Goal: Task Accomplishment & Management: Complete application form

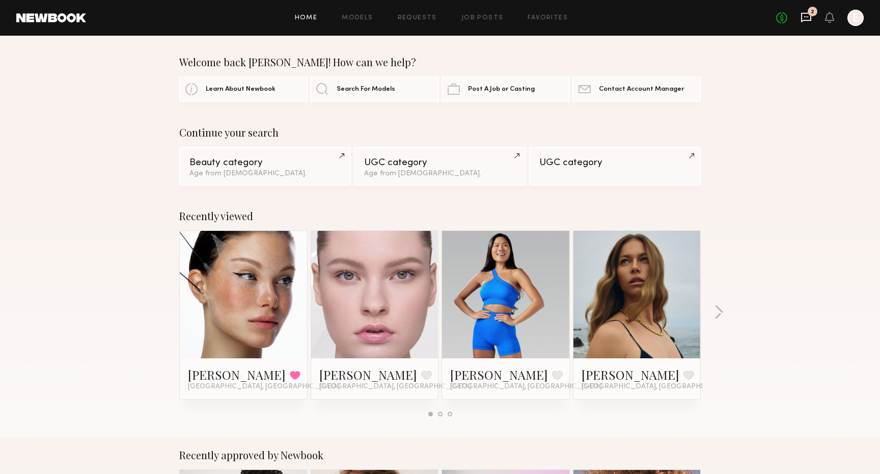
click at [808, 17] on icon at bounding box center [806, 16] width 4 height 1
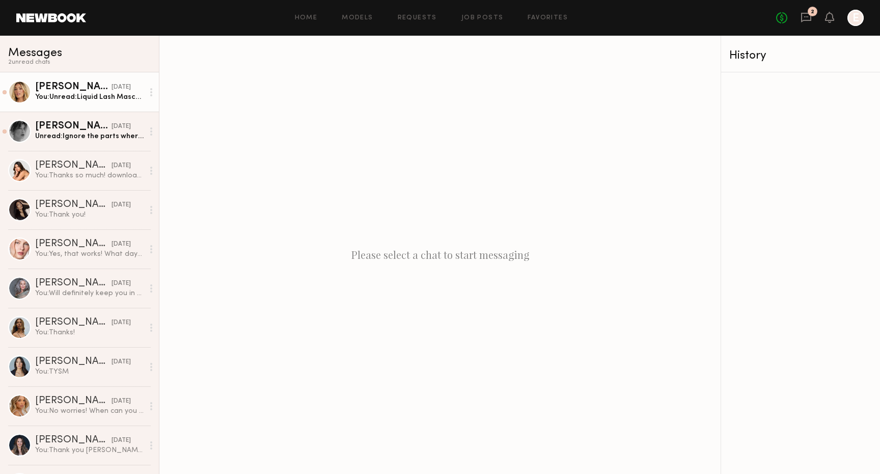
click at [29, 90] on div at bounding box center [19, 91] width 23 height 23
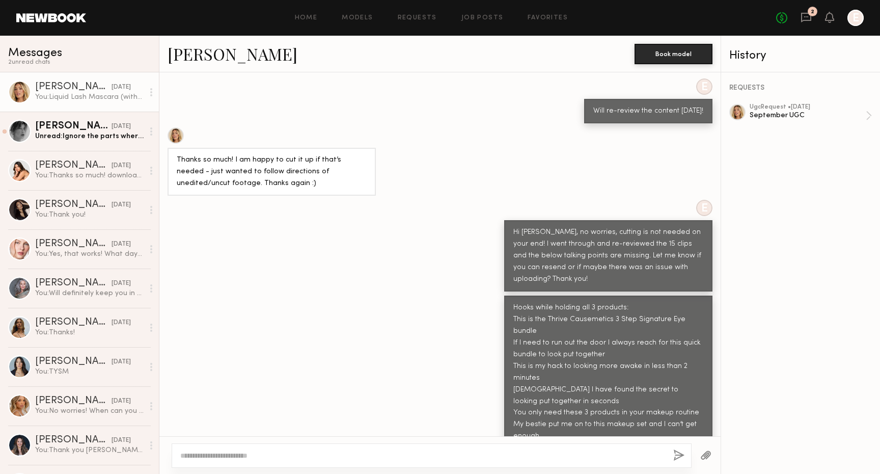
scroll to position [790, 0]
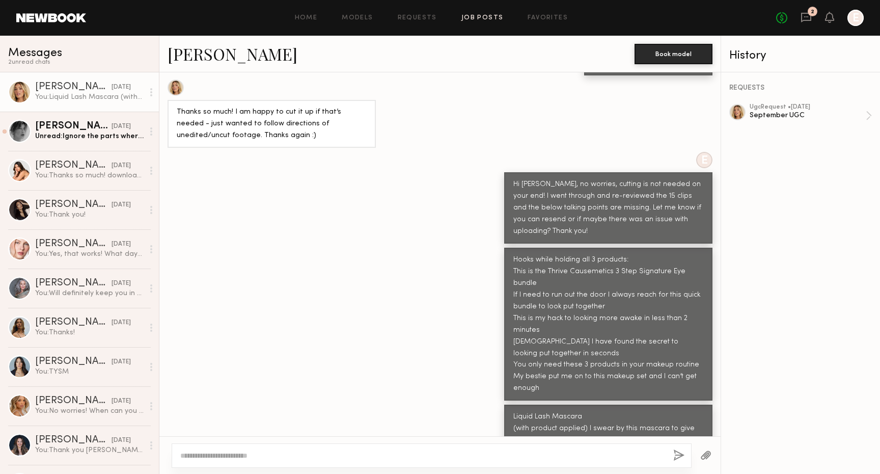
click at [462, 19] on link "Job Posts" at bounding box center [482, 18] width 42 height 7
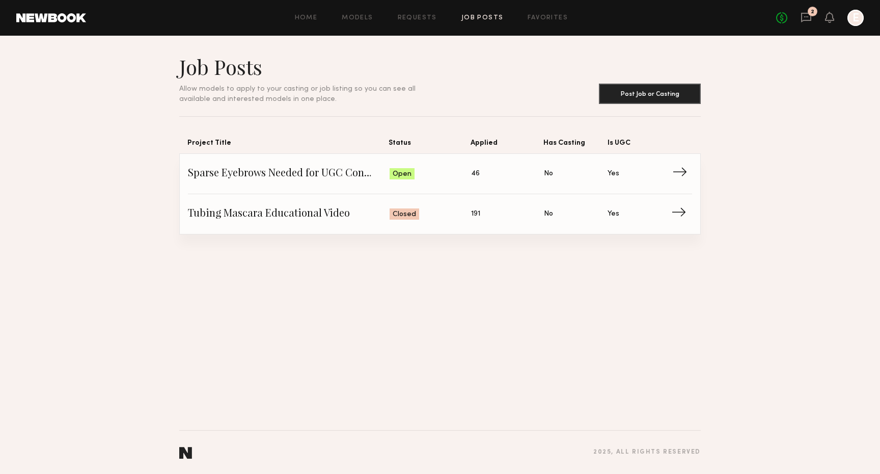
click at [437, 169] on span "Status: Open" at bounding box center [431, 173] width 82 height 15
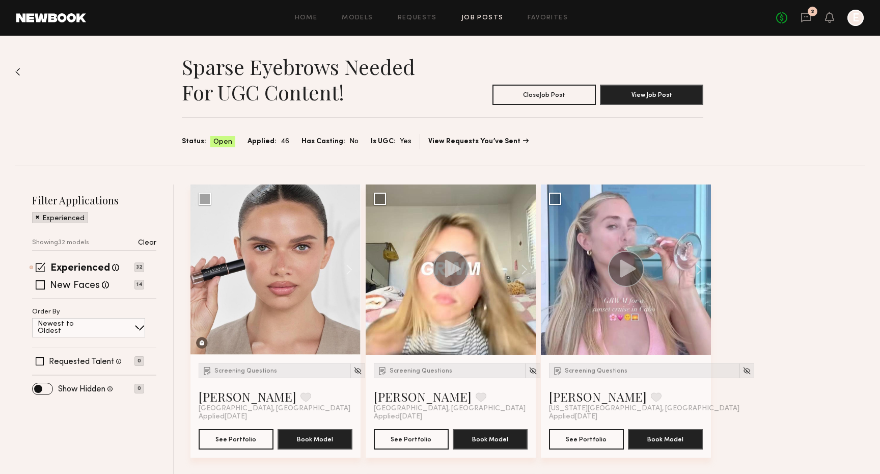
click at [145, 245] on p "Clear" at bounding box center [147, 242] width 18 height 7
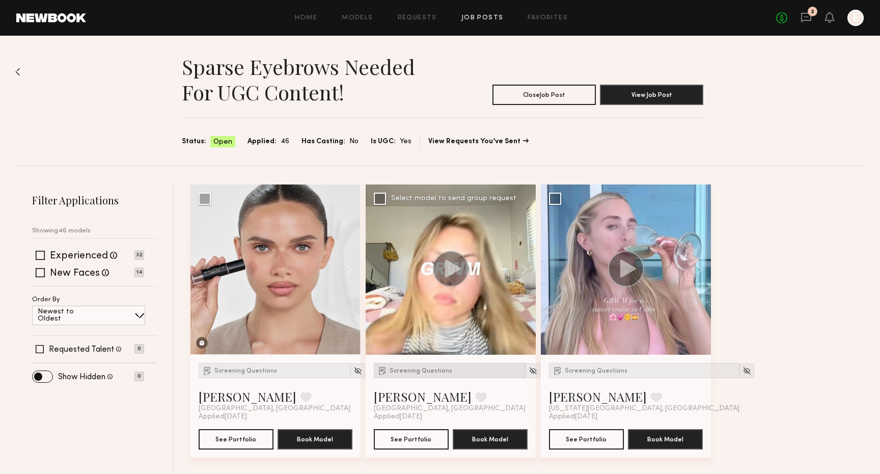
click at [413, 375] on div "Screening Questions" at bounding box center [450, 370] width 152 height 15
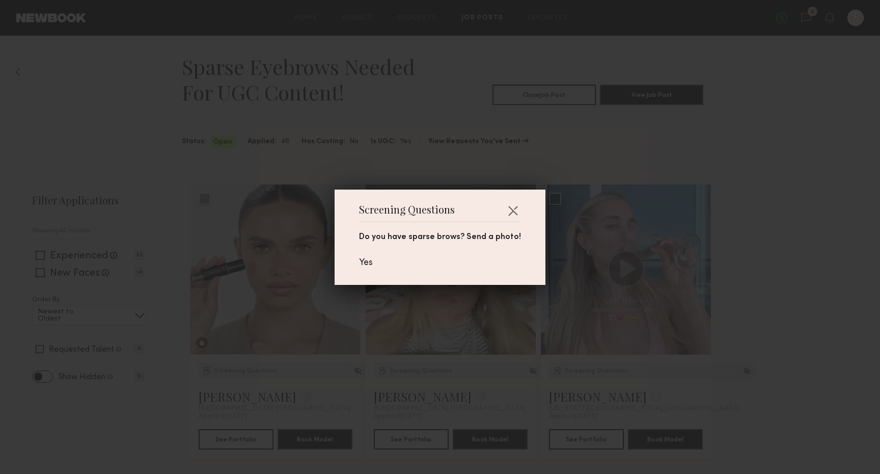
click at [412, 375] on div "Screening Questions Do you have sparse brows? Send a photo! Yes" at bounding box center [440, 237] width 880 height 474
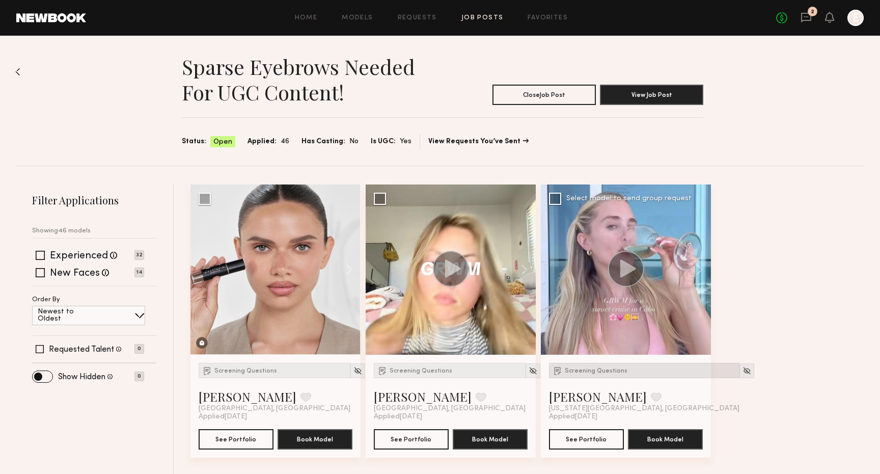
click at [558, 368] on img at bounding box center [558, 370] width 10 height 10
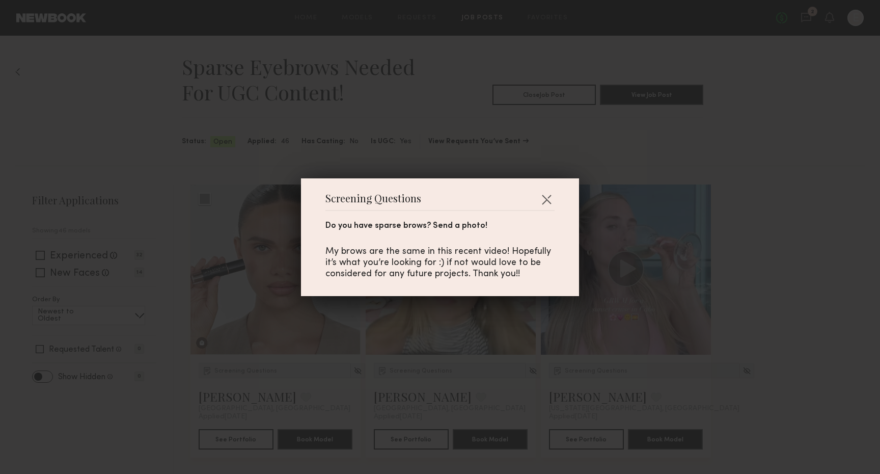
click at [558, 368] on div "Screening Questions Do you have sparse brows? Send a photo! My brows are the sa…" at bounding box center [440, 237] width 880 height 474
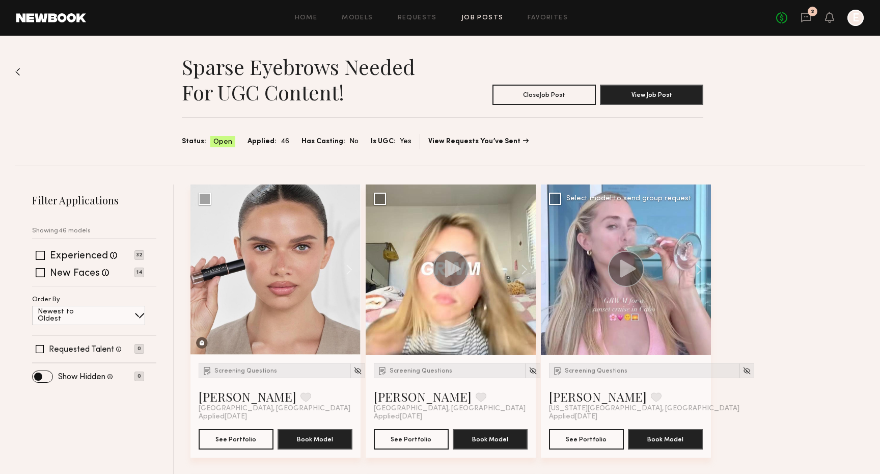
click at [635, 266] on circle at bounding box center [626, 269] width 36 height 36
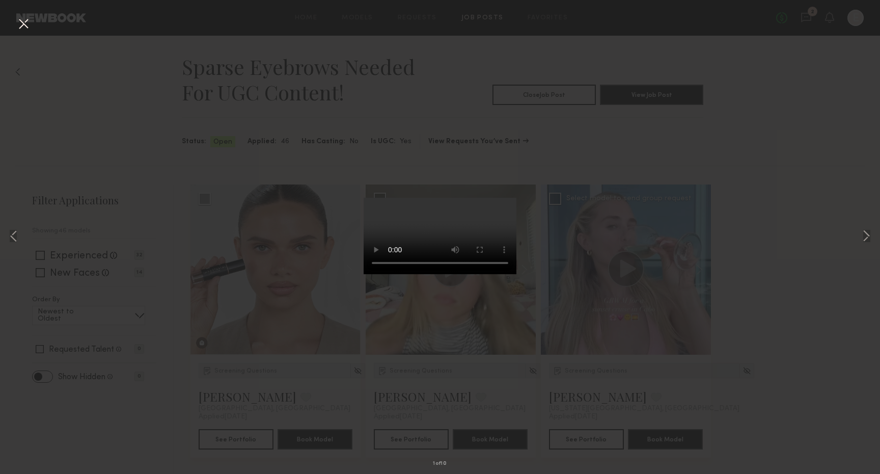
click at [635, 266] on div "1 of 10" at bounding box center [440, 237] width 880 height 474
click at [21, 26] on button at bounding box center [23, 24] width 16 height 18
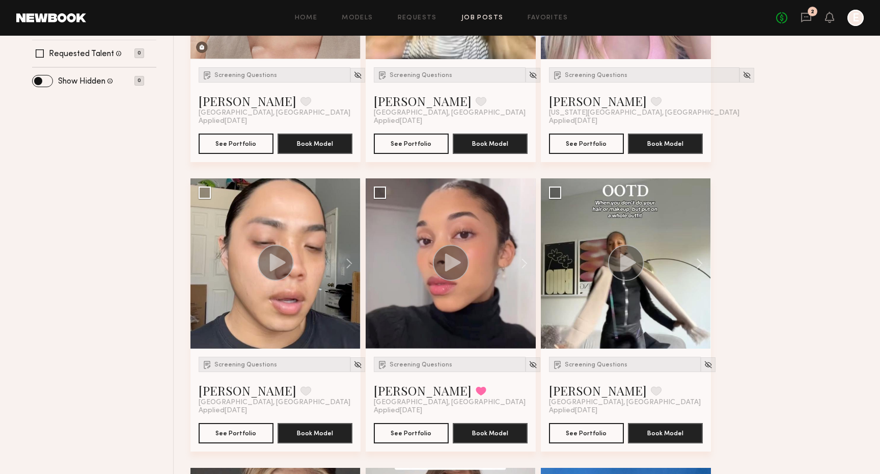
scroll to position [374, 0]
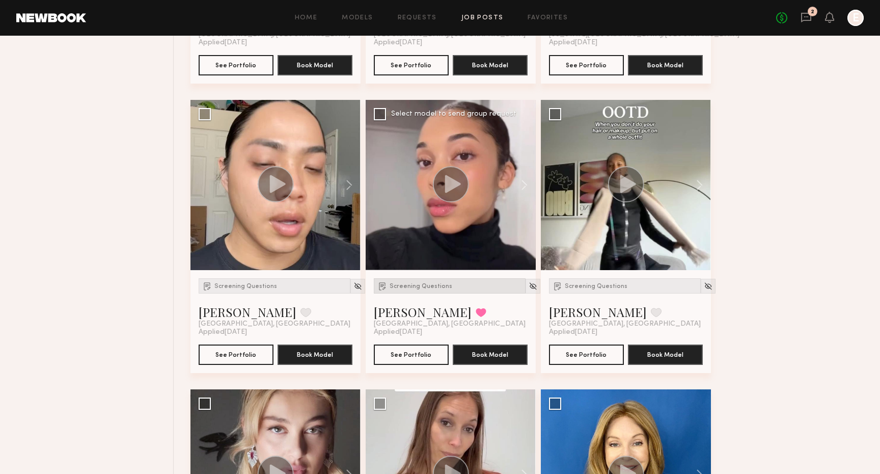
click at [437, 286] on span "Screening Questions" at bounding box center [421, 286] width 63 height 6
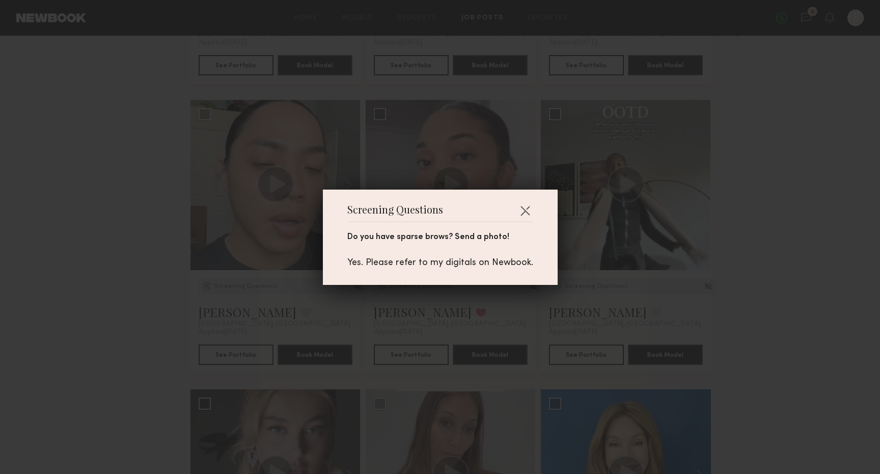
click at [441, 289] on div "Screening Questions Do you have sparse brows? Send a photo! Yes. Please refer t…" at bounding box center [440, 237] width 880 height 474
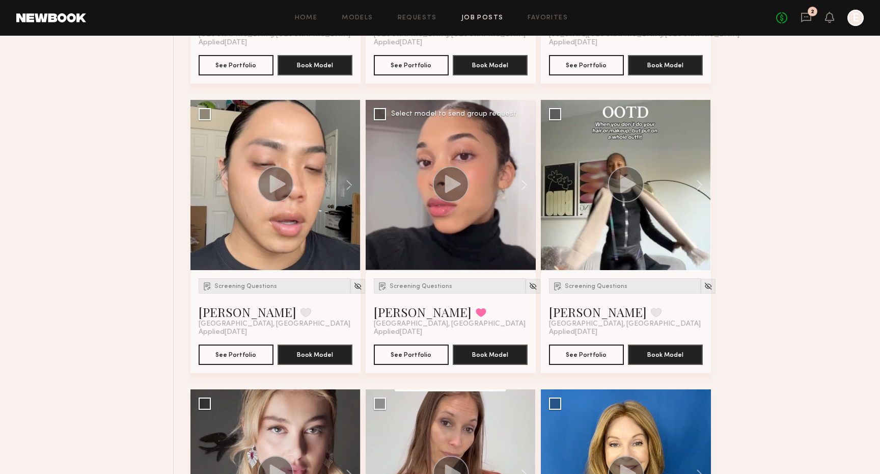
click at [449, 194] on circle at bounding box center [450, 184] width 36 height 36
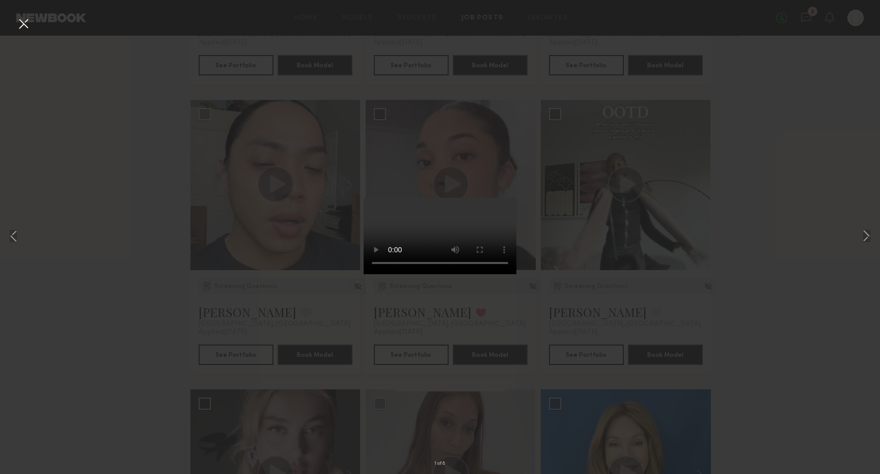
click at [687, 265] on div "1 of 8" at bounding box center [440, 237] width 880 height 474
click at [30, 14] on div "1 of 8" at bounding box center [440, 237] width 880 height 474
click at [30, 25] on button at bounding box center [23, 24] width 16 height 18
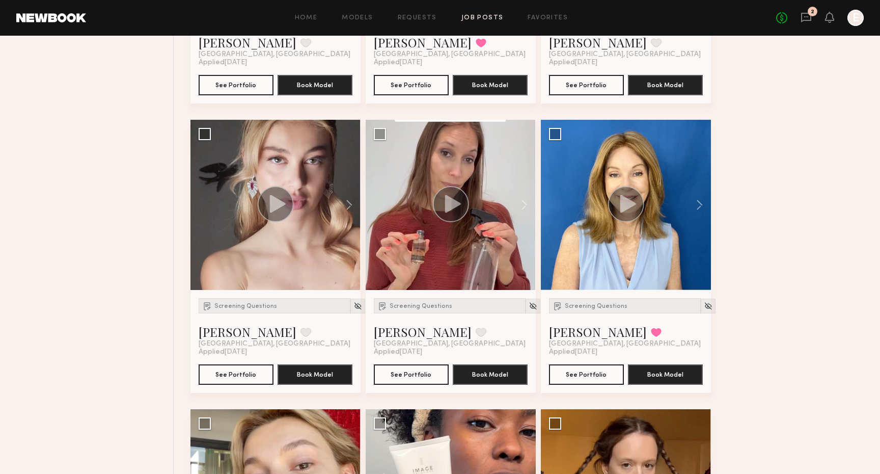
scroll to position [643, 0]
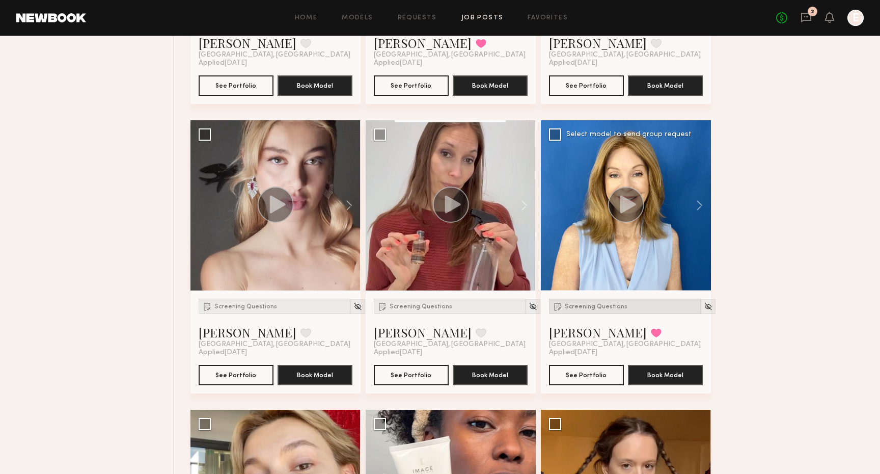
click at [582, 307] on span "Screening Questions" at bounding box center [596, 307] width 63 height 6
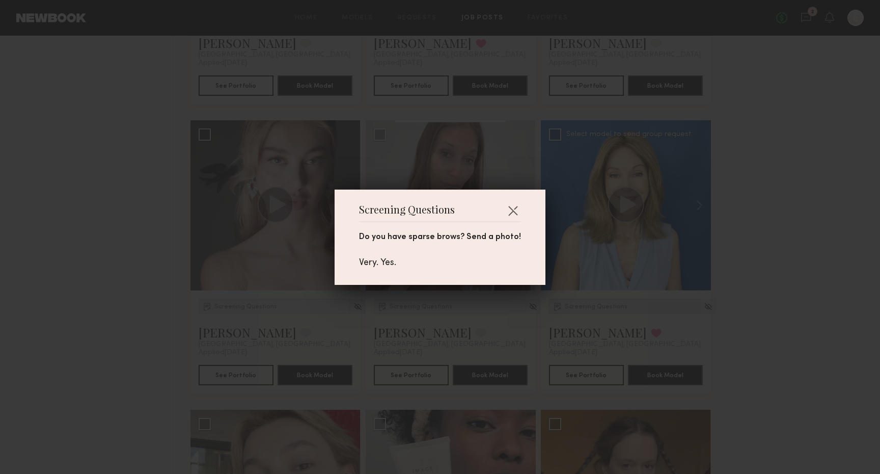
click at [582, 307] on div "Screening Questions Do you have sparse brows? Send a photo! Very. Yes." at bounding box center [440, 237] width 880 height 474
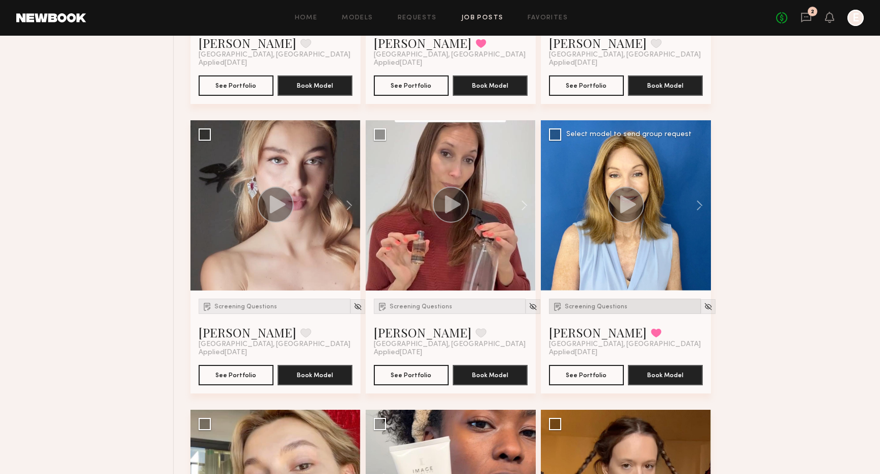
click at [582, 307] on span "Screening Questions" at bounding box center [596, 307] width 63 height 6
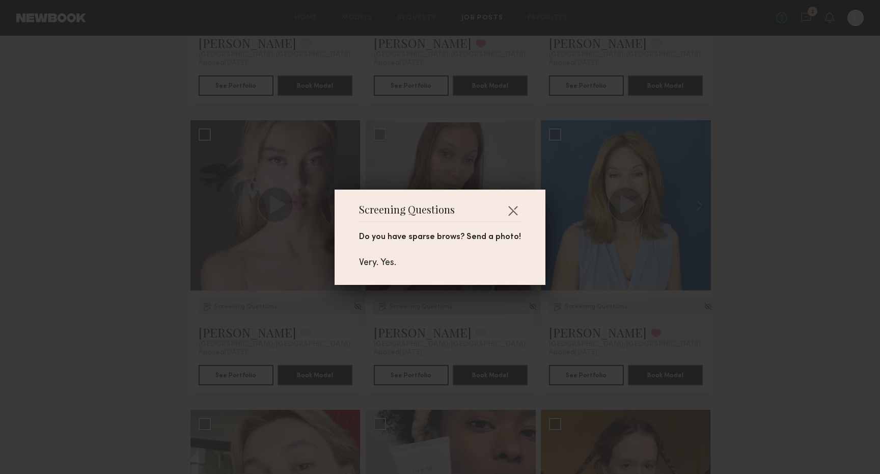
click at [582, 306] on div "Screening Questions Do you have sparse brows? Send a photo! Very. Yes." at bounding box center [440, 237] width 880 height 474
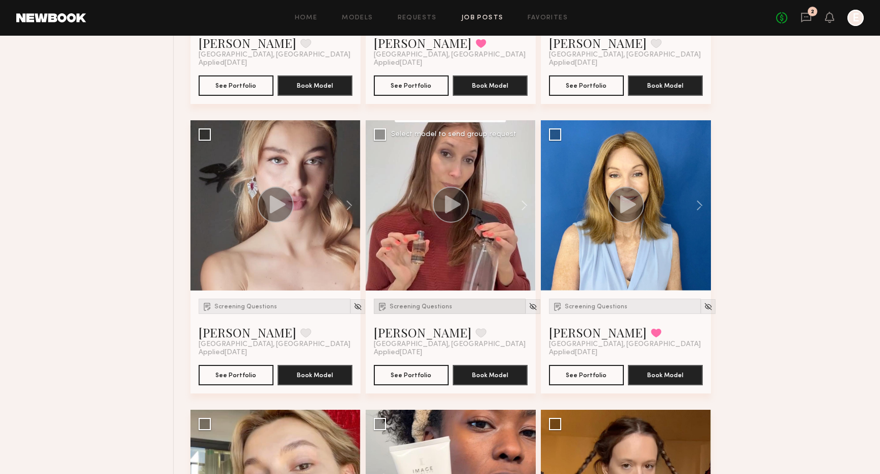
click at [381, 307] on img at bounding box center [382, 306] width 10 height 10
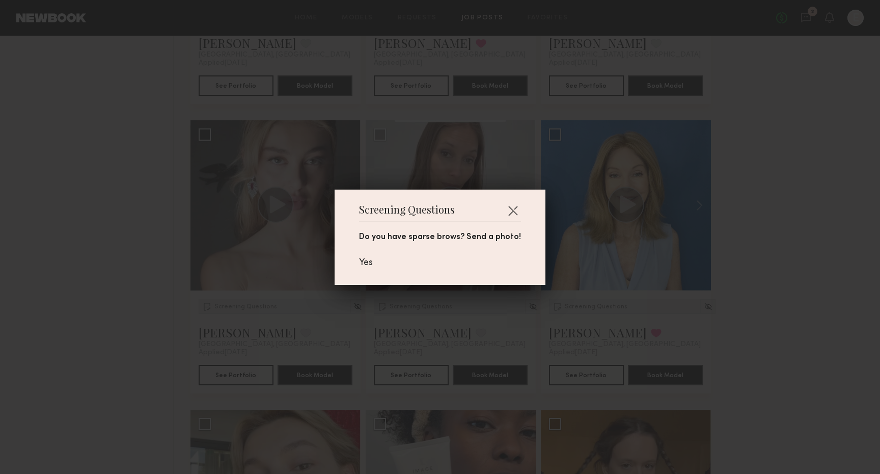
click at [381, 306] on div "Screening Questions Do you have sparse brows? Send a photo! Yes" at bounding box center [440, 237] width 880 height 474
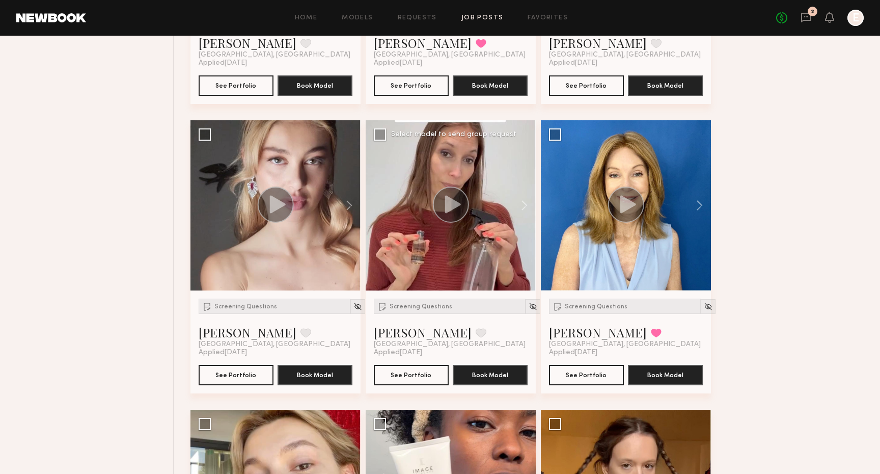
click at [442, 205] on circle at bounding box center [450, 204] width 36 height 36
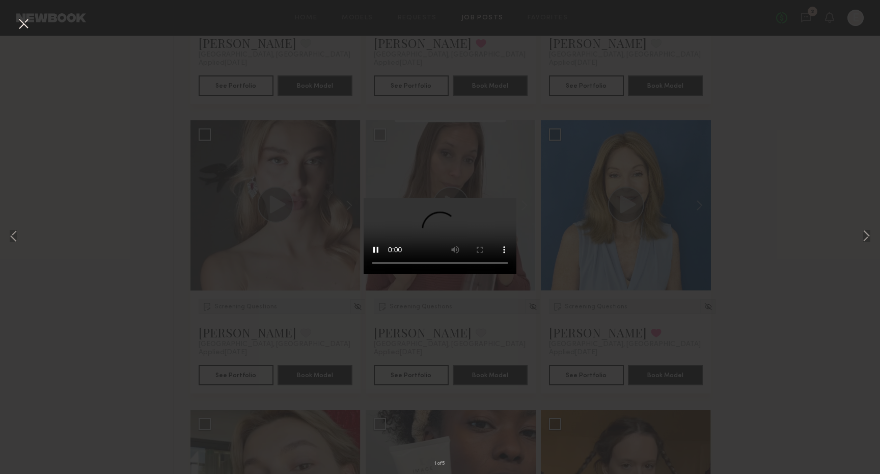
click at [641, 329] on div "1 of 5" at bounding box center [440, 237] width 880 height 474
click at [20, 30] on button at bounding box center [23, 24] width 16 height 18
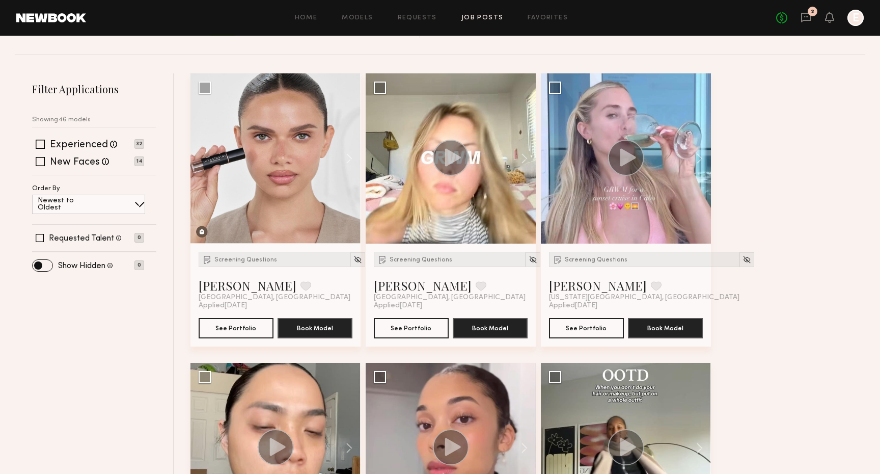
scroll to position [0, 0]
